Goal: Information Seeking & Learning: Learn about a topic

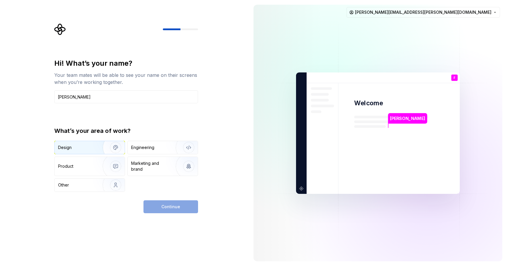
type input "[PERSON_NAME]"
click at [106, 143] on img "button" at bounding box center [112, 147] width 38 height 39
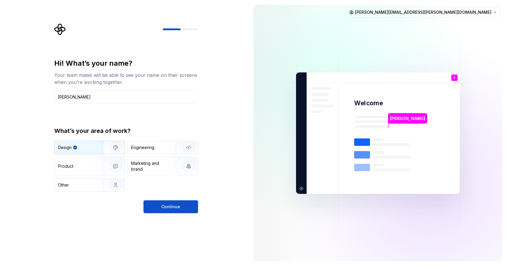
click at [155, 196] on div "Hi! What’s your name? Your team mates will be able to see your name on their sc…" at bounding box center [126, 136] width 144 height 155
click at [162, 206] on span "Continue" at bounding box center [170, 207] width 19 height 6
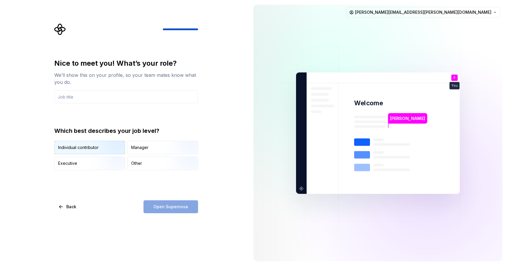
click at [113, 144] on img "button" at bounding box center [111, 154] width 38 height 39
click at [155, 96] on input "text" at bounding box center [126, 96] width 144 height 13
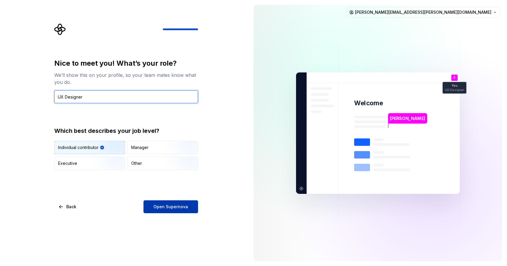
type input "UX Designer"
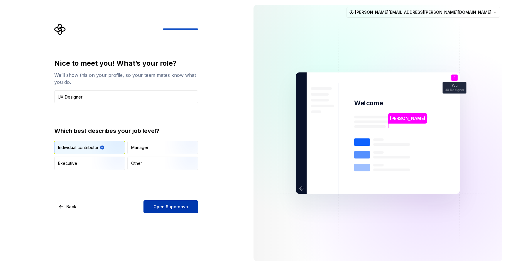
click at [179, 201] on button "Open Supernova" at bounding box center [170, 206] width 55 height 13
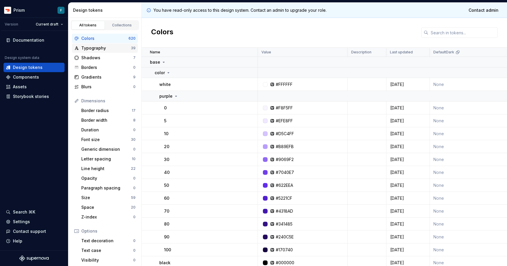
click at [107, 49] on div "Typography" at bounding box center [106, 48] width 50 height 6
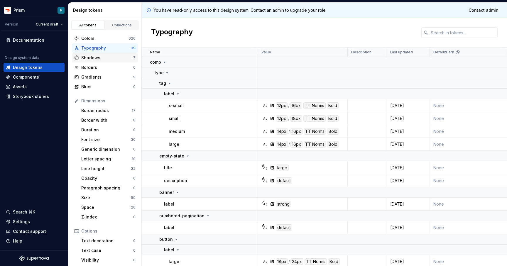
click at [104, 56] on div "Shadows" at bounding box center [107, 58] width 52 height 6
